Goal: Navigation & Orientation: Find specific page/section

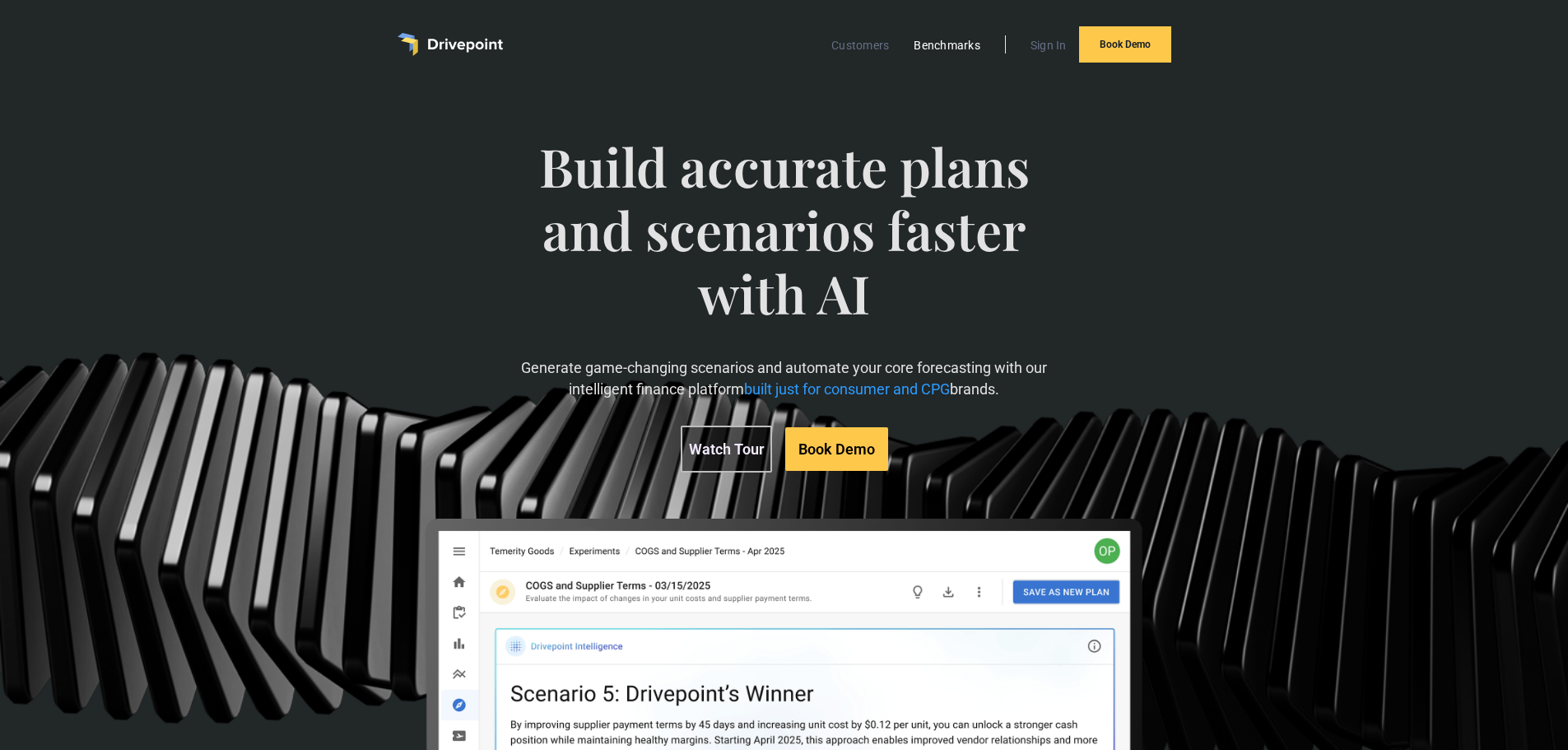
click at [906, 55] on link "Benchmarks" at bounding box center [947, 45] width 83 height 21
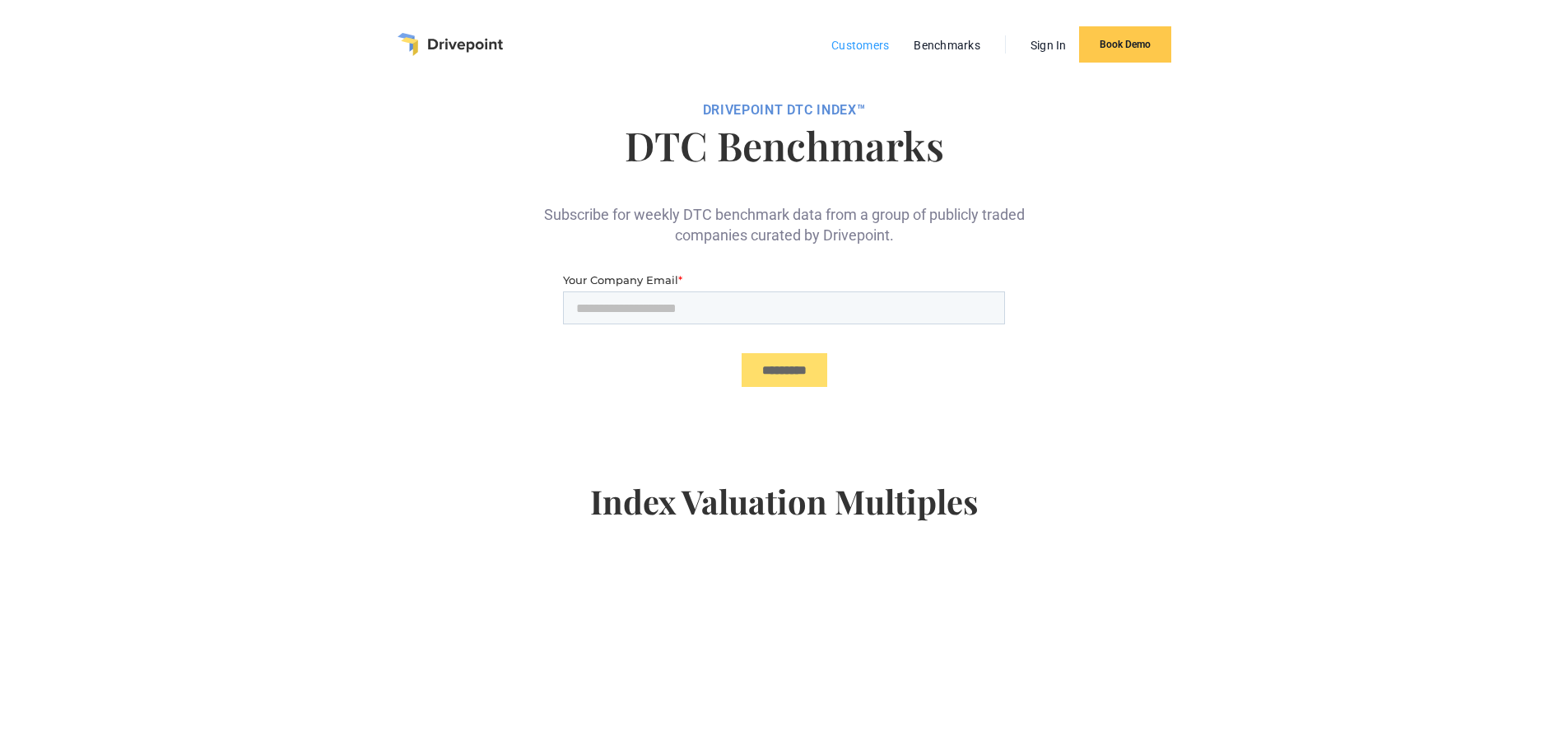
click at [872, 36] on link "Customers" at bounding box center [860, 45] width 74 height 21
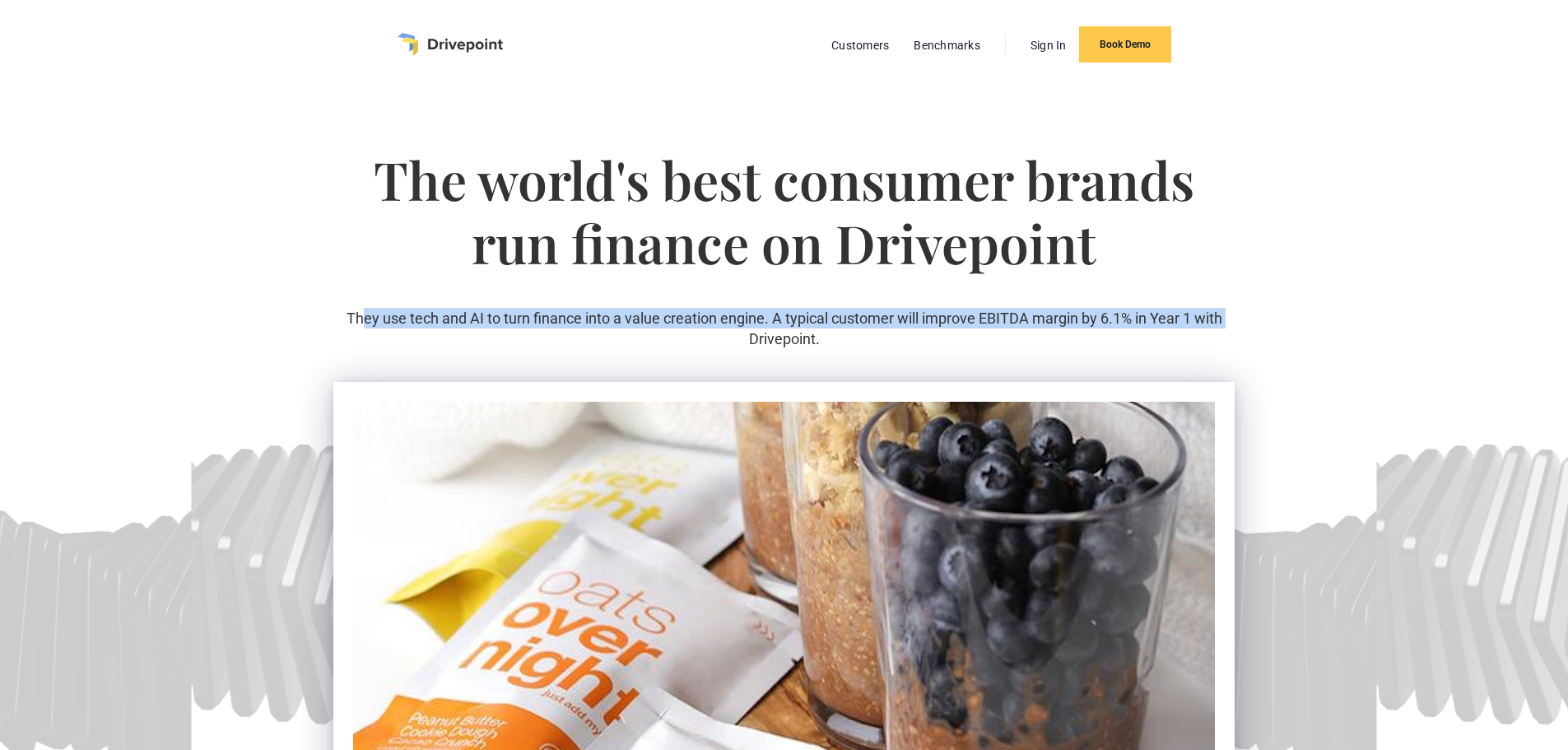
drag, startPoint x: 364, startPoint y: 321, endPoint x: 769, endPoint y: 328, distance: 405.1
click at [744, 334] on p "They use tech and AI to turn finance into a value creation engine. A typical cu…" at bounding box center [784, 328] width 901 height 41
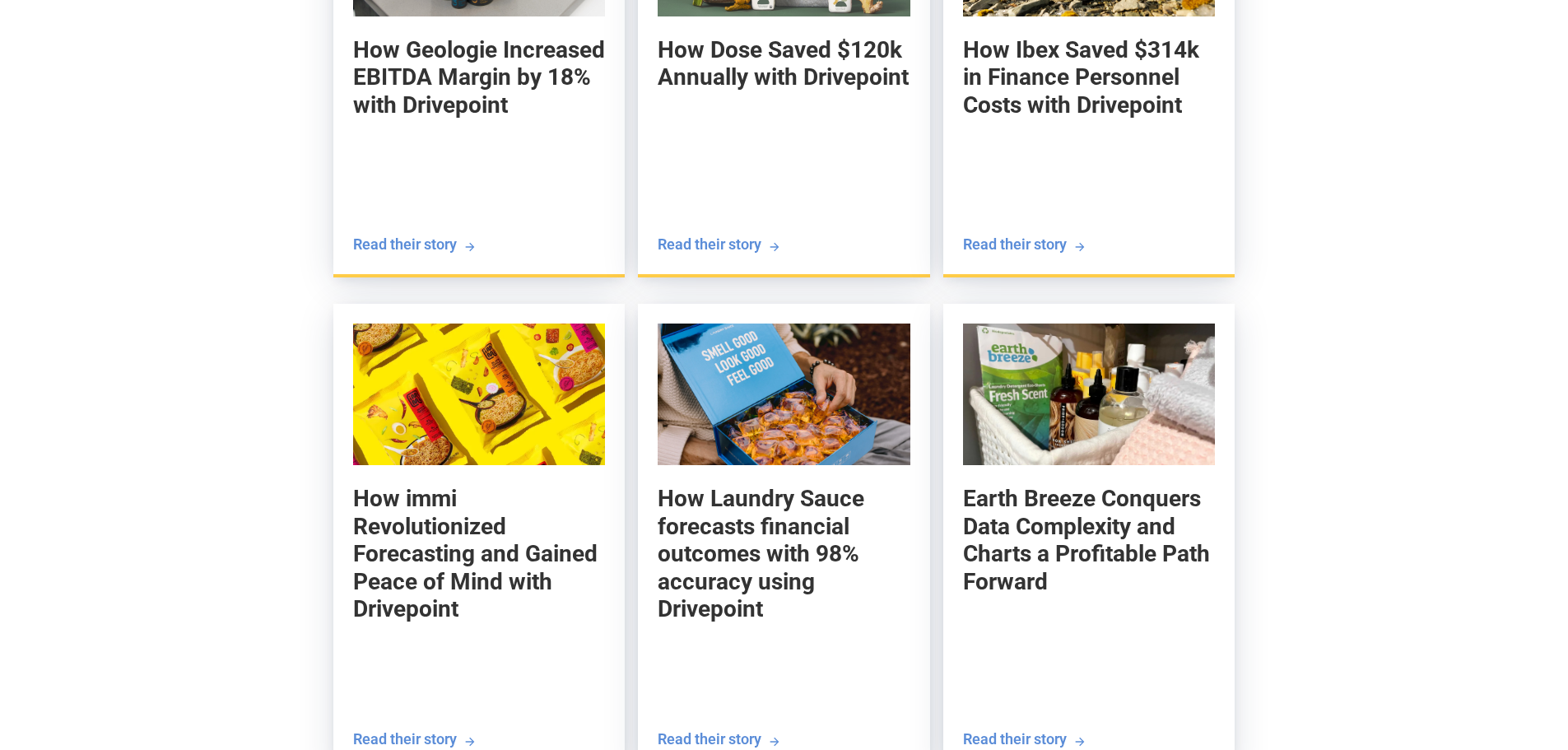
scroll to position [1811, 0]
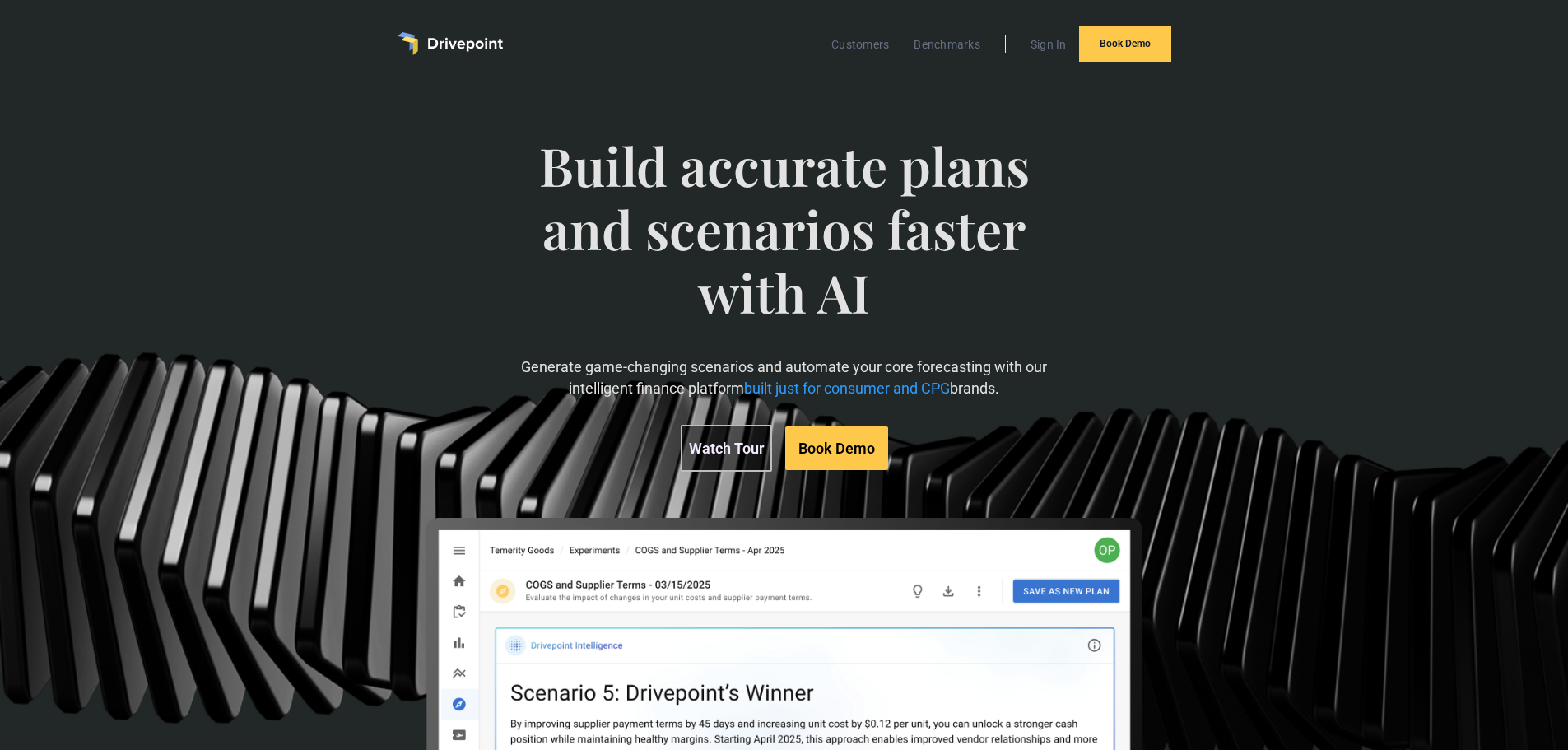
click at [1325, 142] on div "Build accurate plans and scenarios faster with AI Generate game-changing scenar…" at bounding box center [784, 520] width 1568 height 864
